Goal: Task Accomplishment & Management: Manage account settings

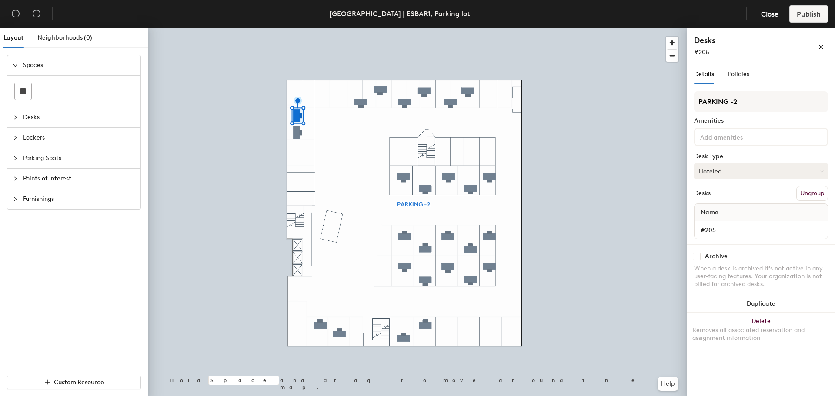
click at [725, 170] on button "Hoteled" at bounding box center [761, 172] width 134 height 16
click at [719, 197] on div "Assigned" at bounding box center [738, 198] width 87 height 13
click at [803, 11] on span "Publish" at bounding box center [809, 14] width 24 height 8
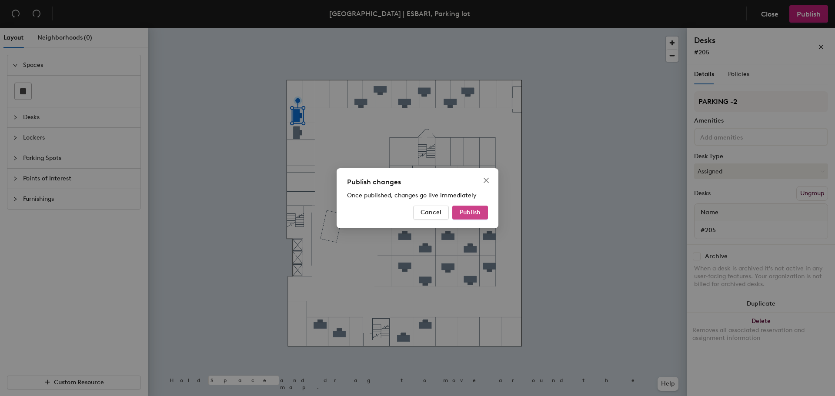
click at [468, 212] on span "Publish" at bounding box center [470, 212] width 21 height 7
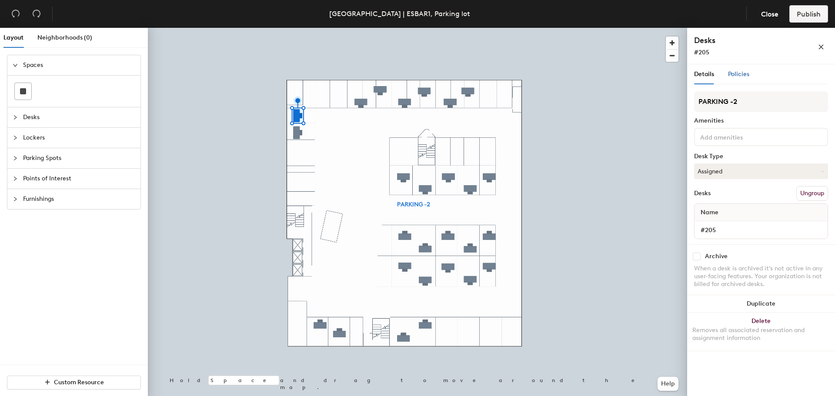
click at [748, 74] on span "Policies" at bounding box center [738, 73] width 21 height 7
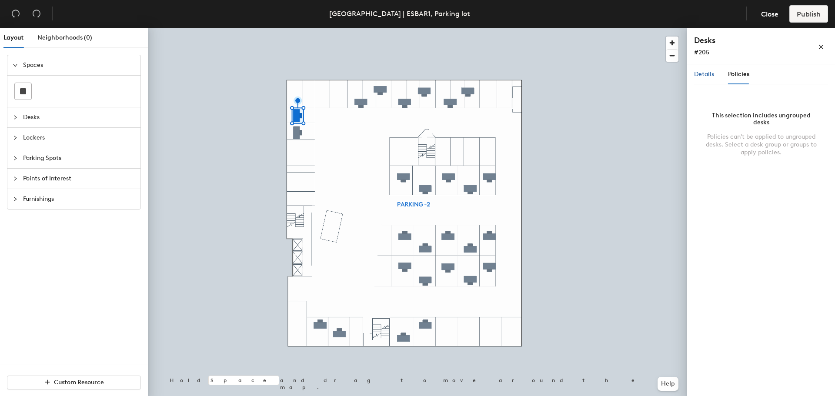
click at [712, 74] on span "Details" at bounding box center [704, 73] width 20 height 7
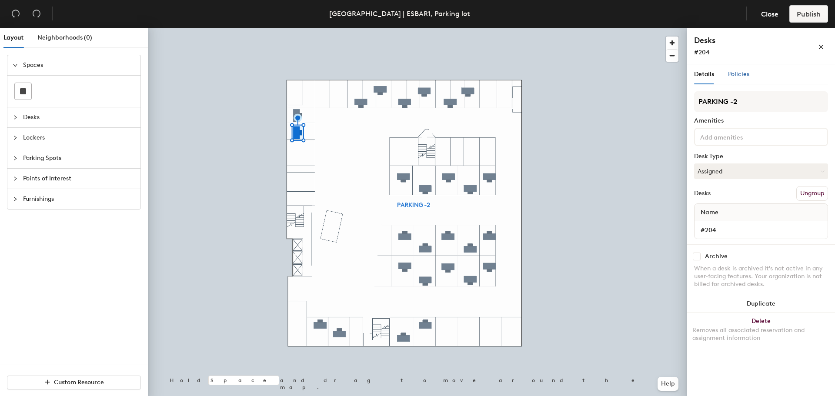
click at [742, 74] on span "Policies" at bounding box center [738, 73] width 21 height 7
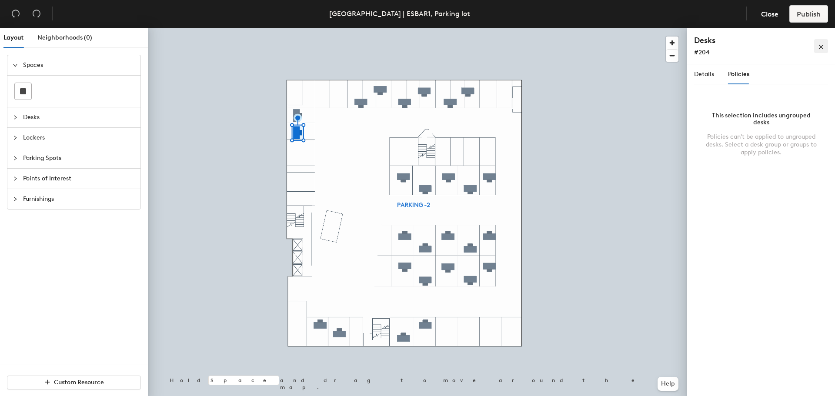
click at [822, 46] on icon "close" at bounding box center [821, 47] width 6 height 6
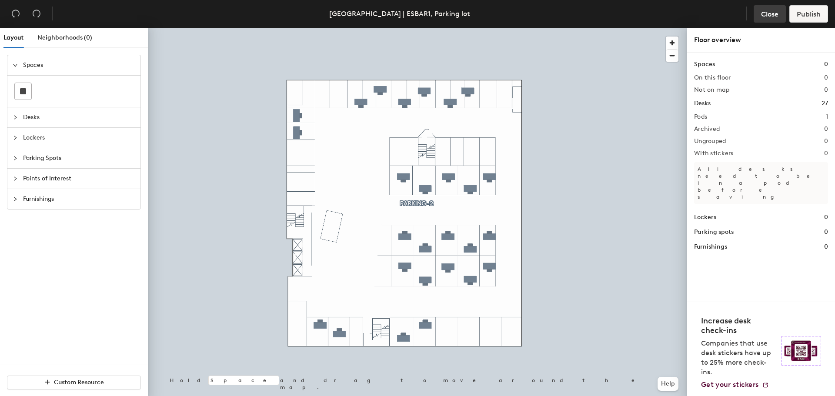
click at [768, 12] on span "Close" at bounding box center [769, 14] width 17 height 8
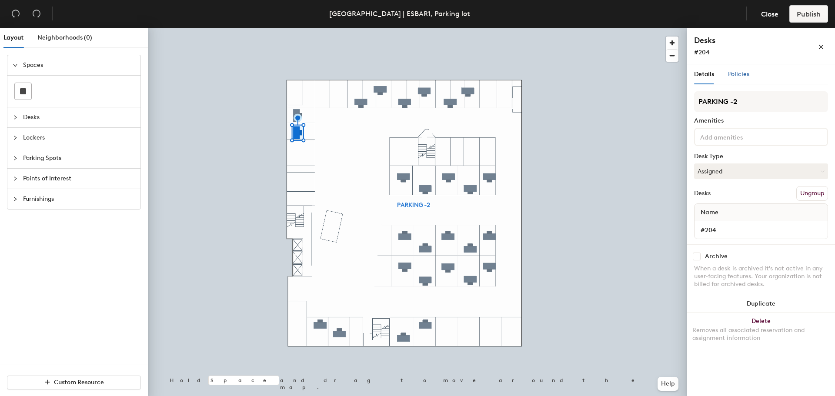
click at [739, 74] on span "Policies" at bounding box center [738, 73] width 21 height 7
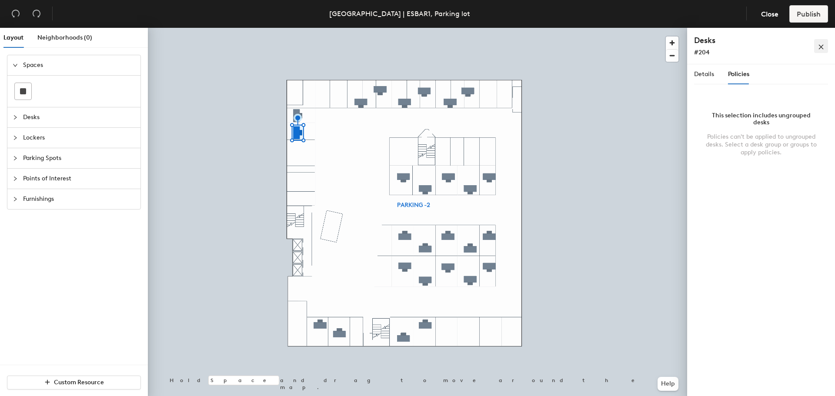
click at [821, 48] on icon "close" at bounding box center [821, 47] width 5 height 5
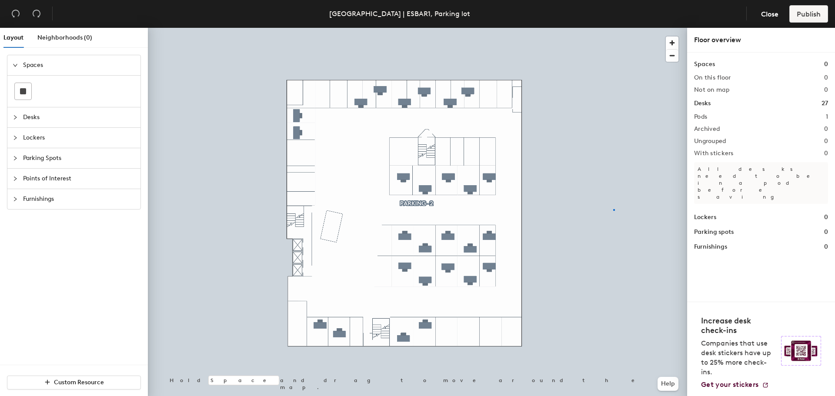
click at [613, 28] on div at bounding box center [417, 28] width 539 height 0
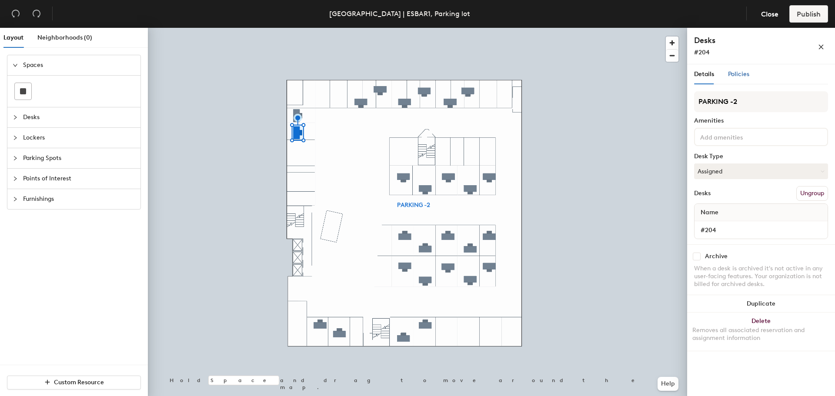
click at [744, 75] on span "Policies" at bounding box center [738, 73] width 21 height 7
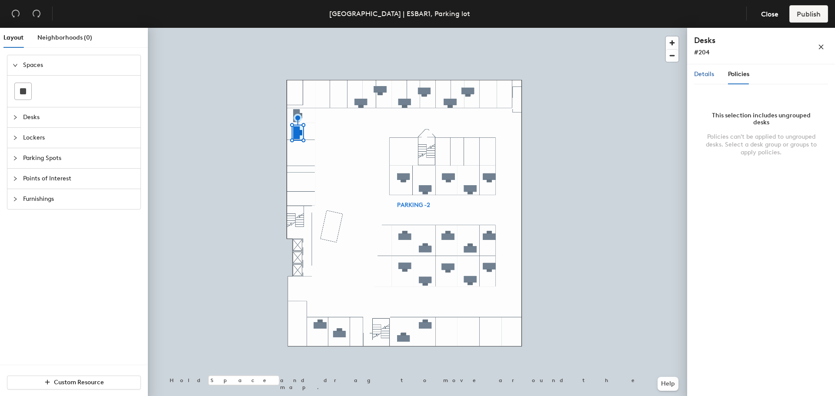
click at [697, 75] on span "Details" at bounding box center [704, 73] width 20 height 7
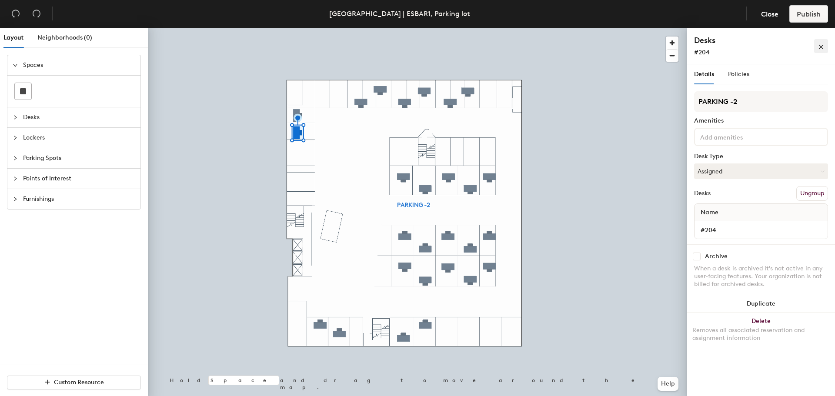
click at [821, 44] on icon "close" at bounding box center [821, 47] width 6 height 6
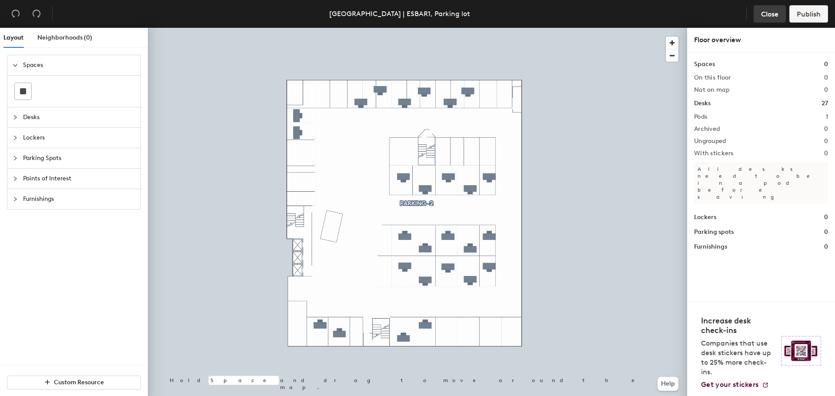
click at [762, 13] on span "Close" at bounding box center [769, 14] width 17 height 8
